Goal: Information Seeking & Learning: Learn about a topic

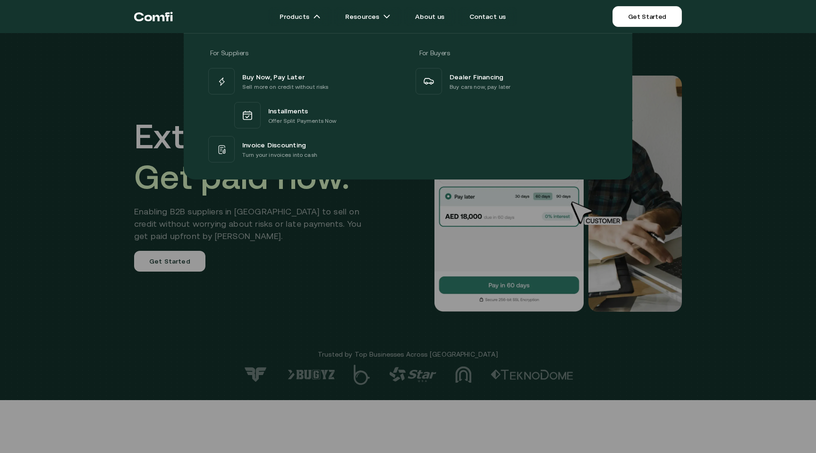
click at [366, 324] on div at bounding box center [408, 259] width 816 height 453
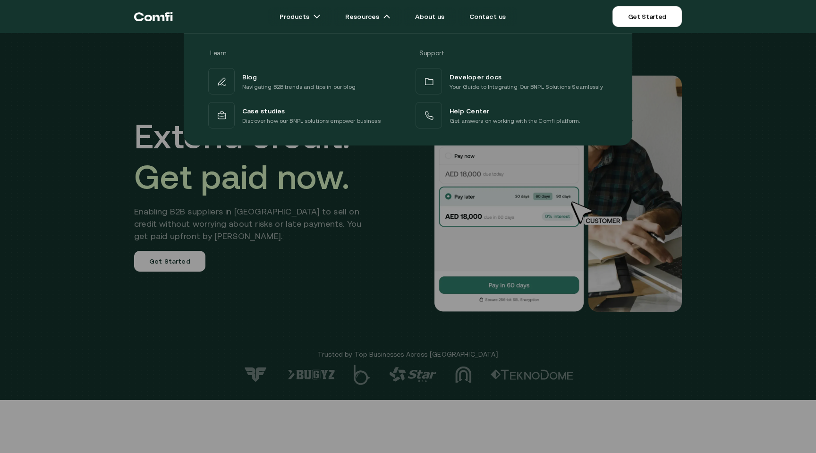
click at [82, 62] on div "Learn Support Blog Navigating B2B trends and tips in our blog Developer docs Yo…" at bounding box center [408, 85] width 816 height 119
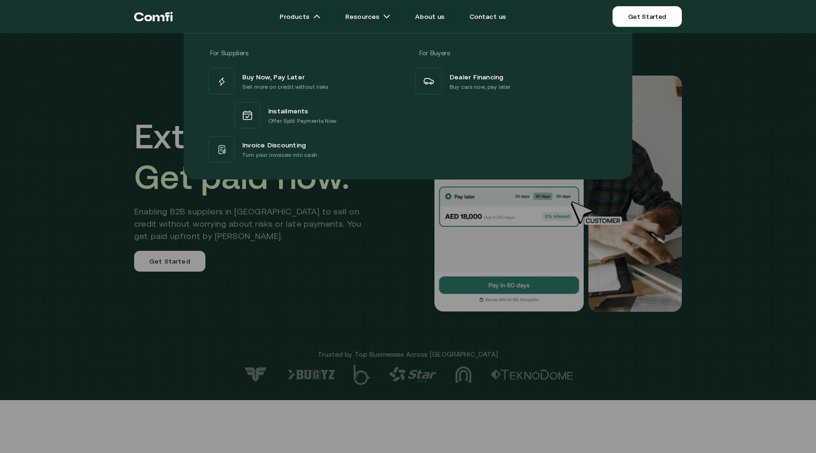
click at [710, 158] on div "For Suppliers For Buyers Buy Now, Pay Later Sell more on credit without risks I…" at bounding box center [408, 102] width 816 height 153
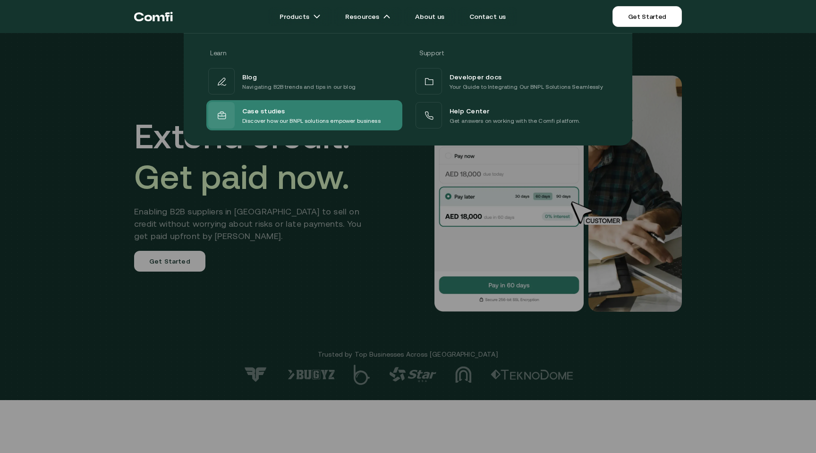
click at [311, 114] on div "Case studies" at bounding box center [311, 110] width 138 height 11
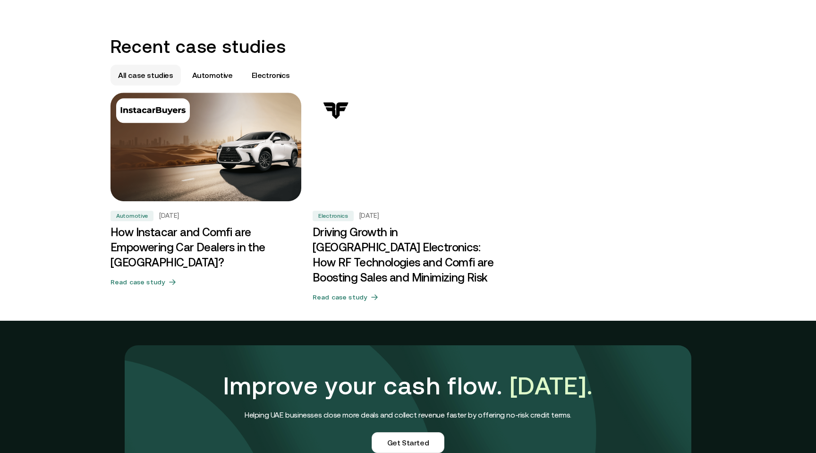
scroll to position [535, 0]
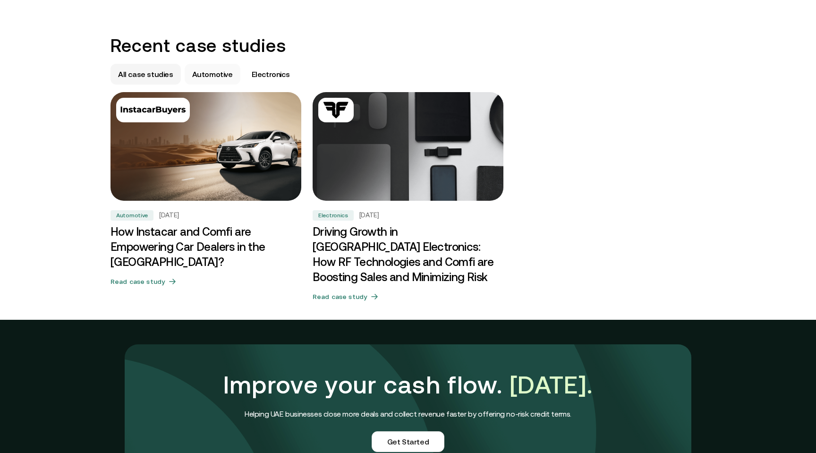
click at [213, 81] on div "Automotive" at bounding box center [213, 74] width 56 height 21
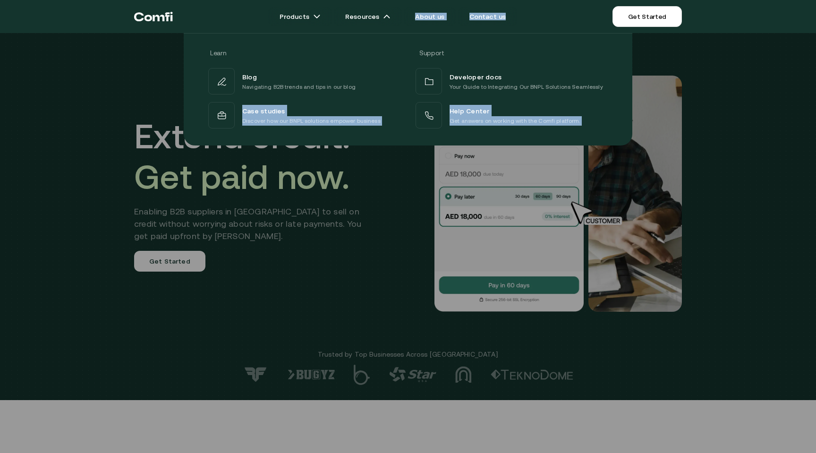
drag, startPoint x: 113, startPoint y: 140, endPoint x: 255, endPoint y: 231, distance: 168.1
click at [253, 27] on div "Products Resources Learn Support Blog Navigating B2B trends and tips in our blo…" at bounding box center [427, 16] width 509 height 21
click at [255, 231] on div at bounding box center [408, 259] width 816 height 453
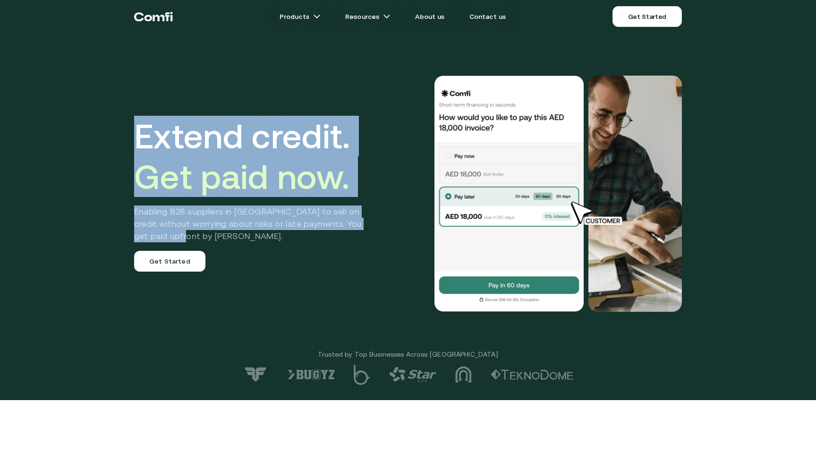
drag, startPoint x: 307, startPoint y: 237, endPoint x: 136, endPoint y: 128, distance: 202.9
click at [137, 128] on div "Extend credit. Get paid now. Enabling B2B suppliers in [GEOGRAPHIC_DATA] to sel…" at bounding box center [254, 194] width 241 height 156
click at [136, 128] on h1 "Extend credit. Get paid now." at bounding box center [254, 156] width 241 height 81
